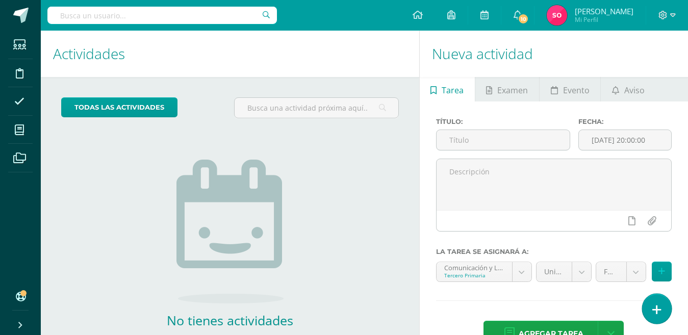
click at [663, 312] on link at bounding box center [656, 309] width 29 height 30
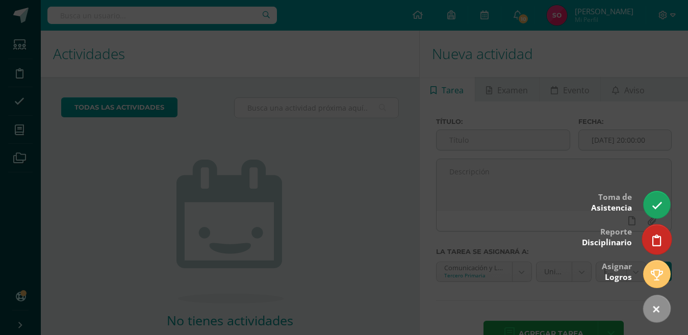
click at [654, 242] on icon at bounding box center [656, 240] width 9 height 12
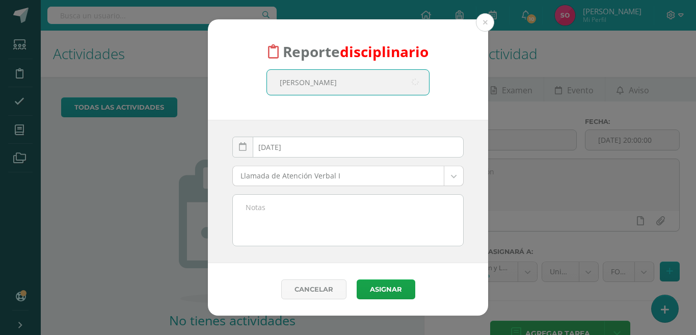
type input "[PERSON_NAME]"
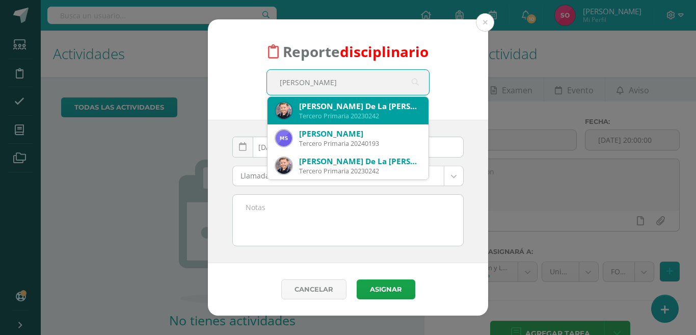
click at [347, 114] on div "Tercero Primaria 20230242" at bounding box center [359, 116] width 121 height 9
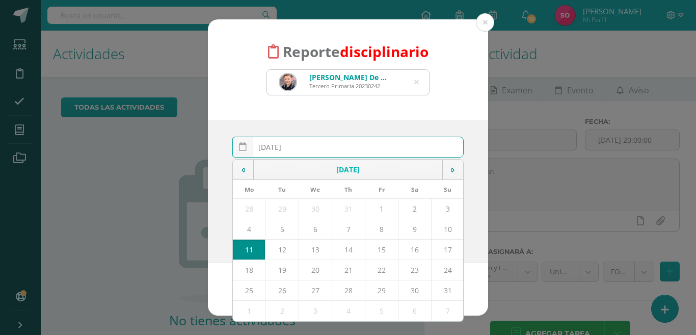
click at [323, 149] on div "[DATE] August, 2025 Mo Tu We Th Fr Sa Su 28 29 30 31 1 2 3 4 5 6 7 8 9 10 11 12…" at bounding box center [347, 151] width 231 height 29
click at [246, 172] on td at bounding box center [243, 170] width 21 height 20
click at [452, 170] on icon at bounding box center [453, 170] width 3 height 7
click at [236, 164] on td at bounding box center [243, 170] width 21 height 20
click at [451, 174] on td at bounding box center [453, 170] width 21 height 20
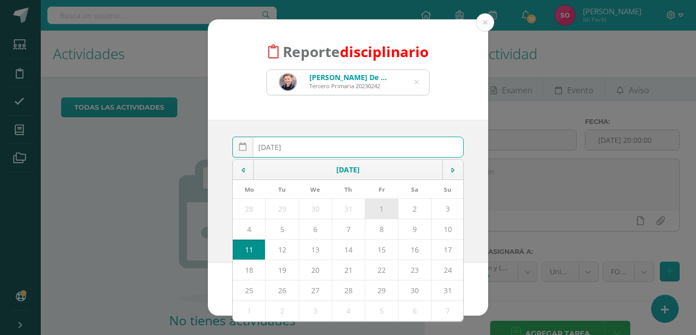
click at [381, 204] on td "1" at bounding box center [381, 208] width 33 height 20
type input "[DATE]"
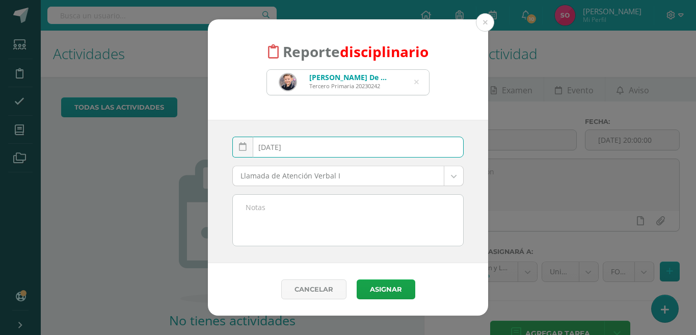
click at [456, 180] on body "Reporte disciplinario [PERSON_NAME] De La [PERSON_NAME] Primaria 20230242 [PERS…" at bounding box center [348, 167] width 696 height 335
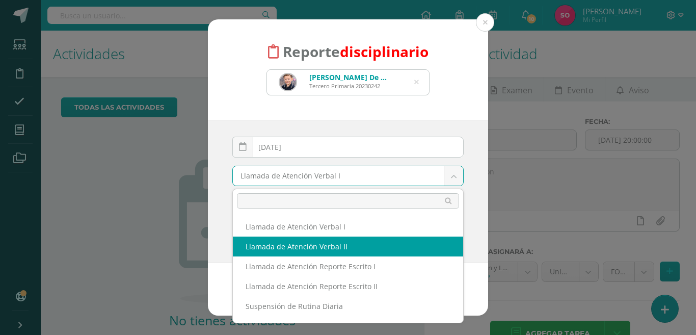
select select "12"
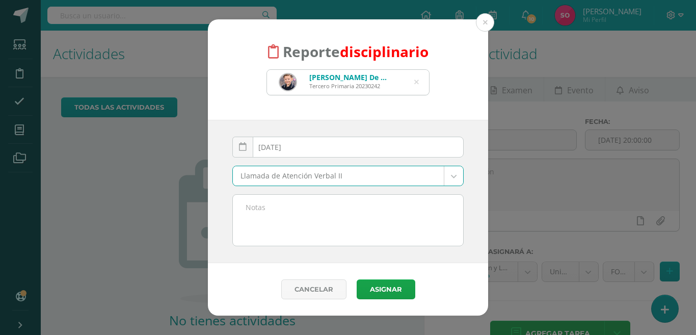
click at [320, 218] on textarea at bounding box center [348, 220] width 230 height 51
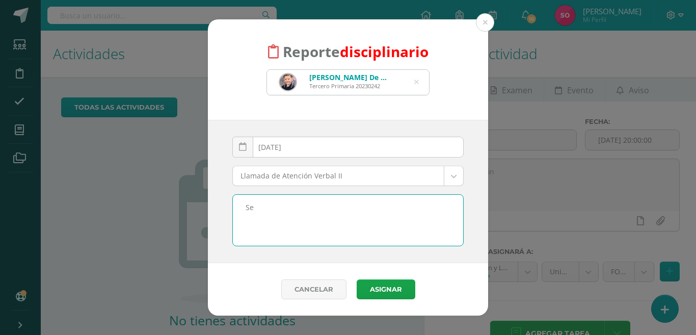
type textarea "S"
